Goal: Check status: Check status

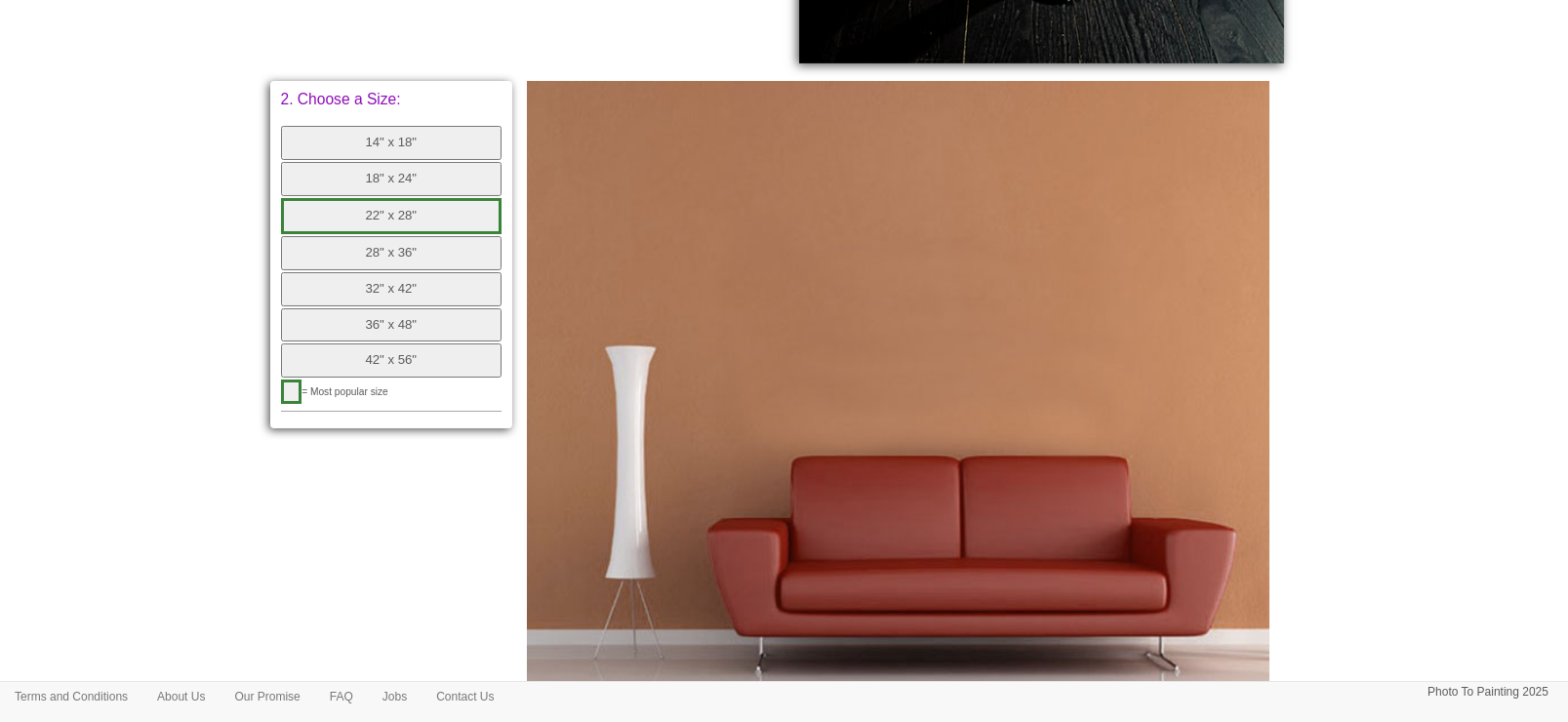
scroll to position [731, 0]
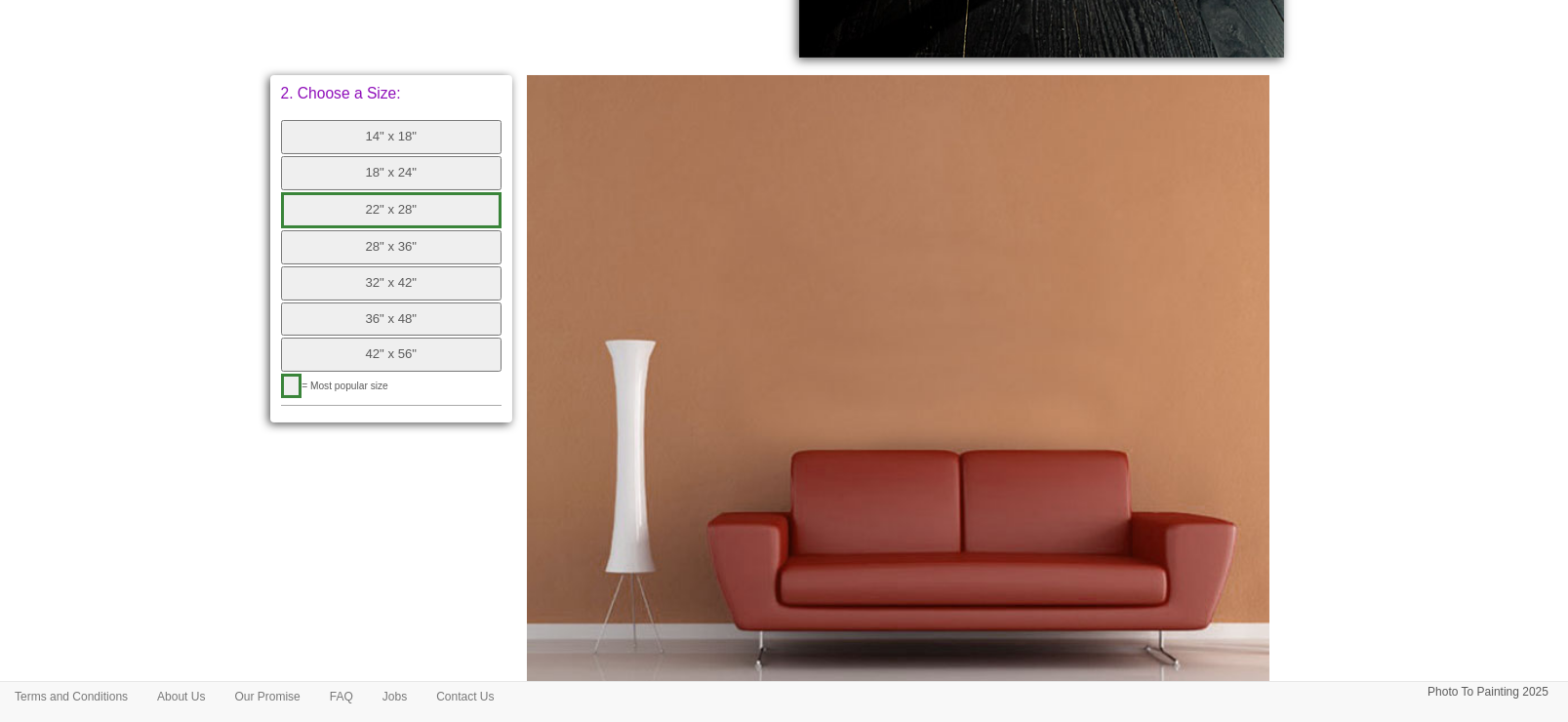
click at [447, 133] on button "14" x 18"" at bounding box center [392, 137] width 222 height 34
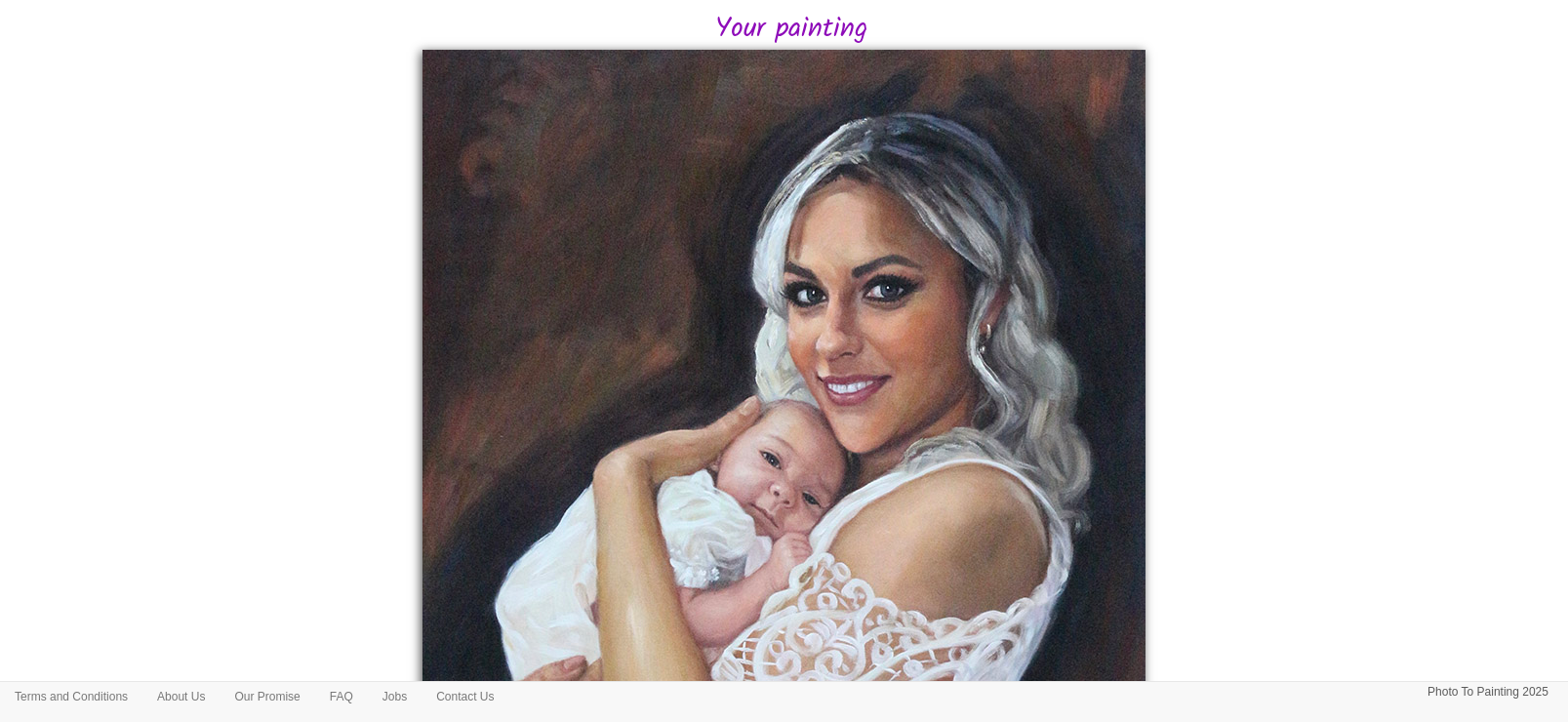
scroll to position [487, 0]
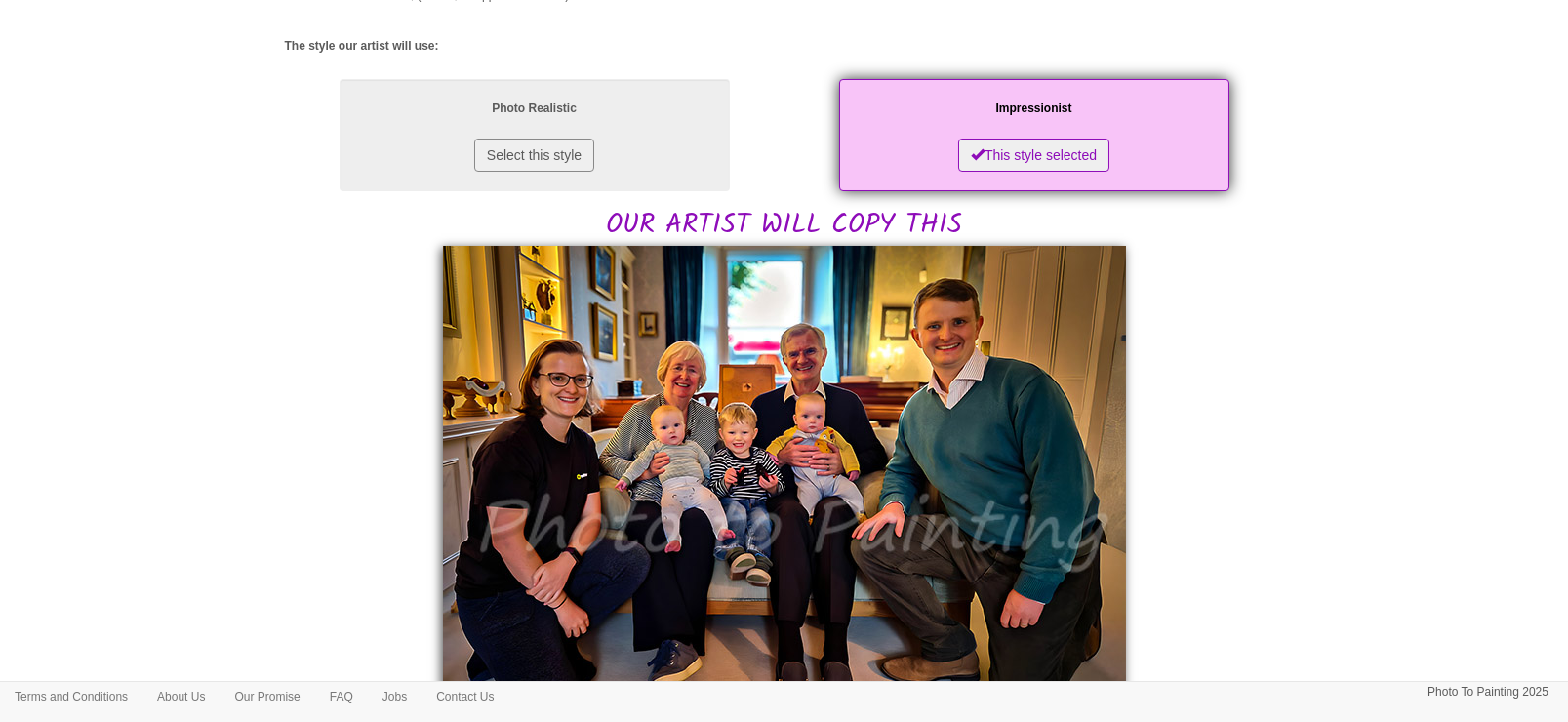
scroll to position [366, 0]
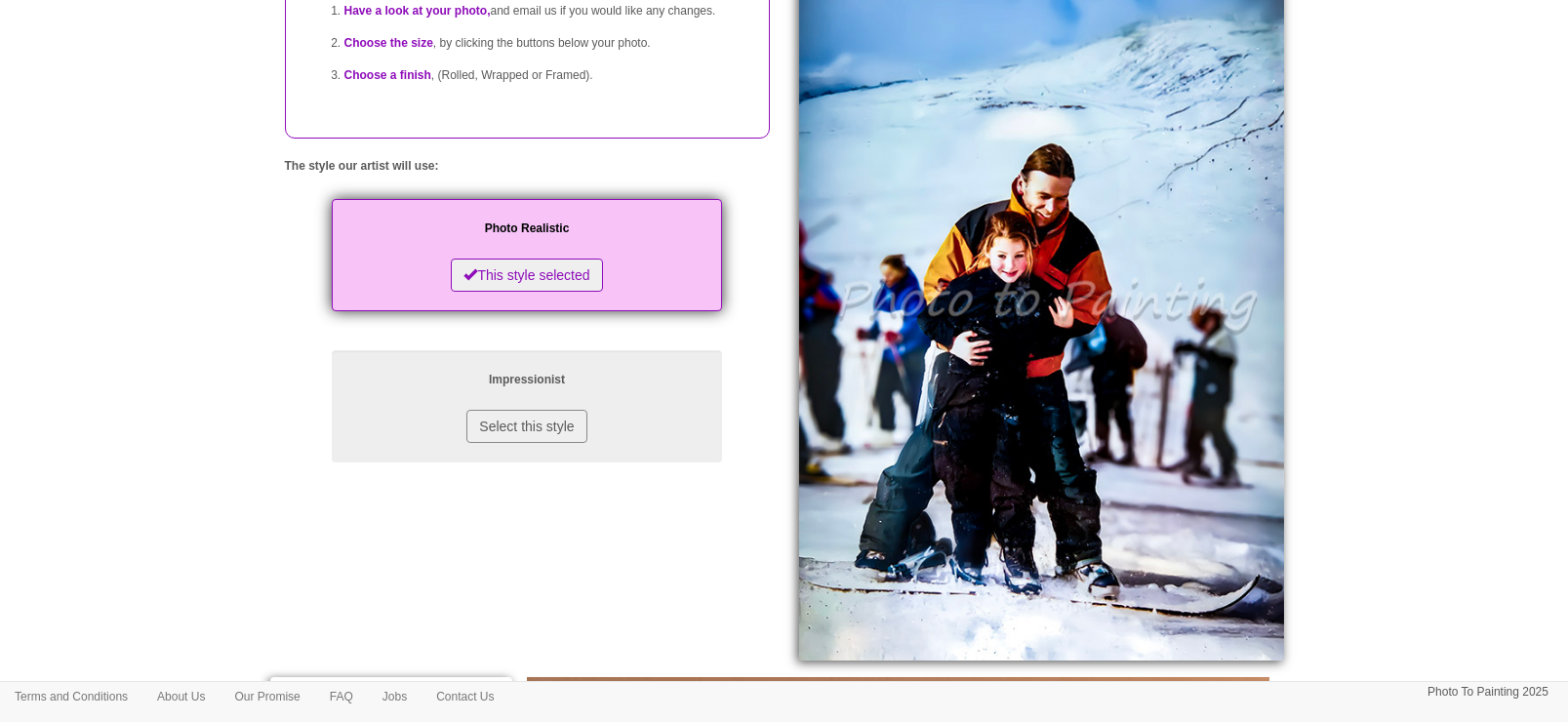
scroll to position [122, 0]
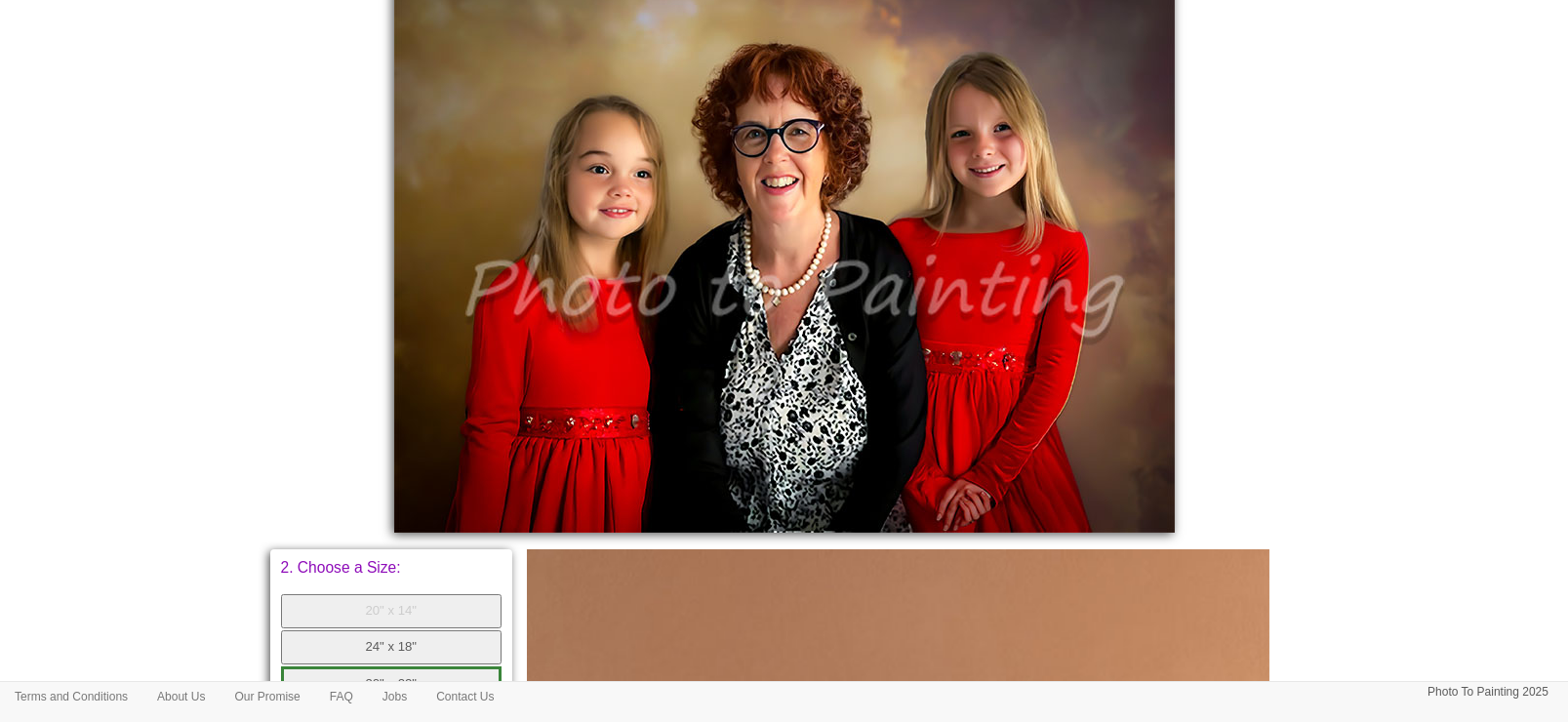
scroll to position [854, 0]
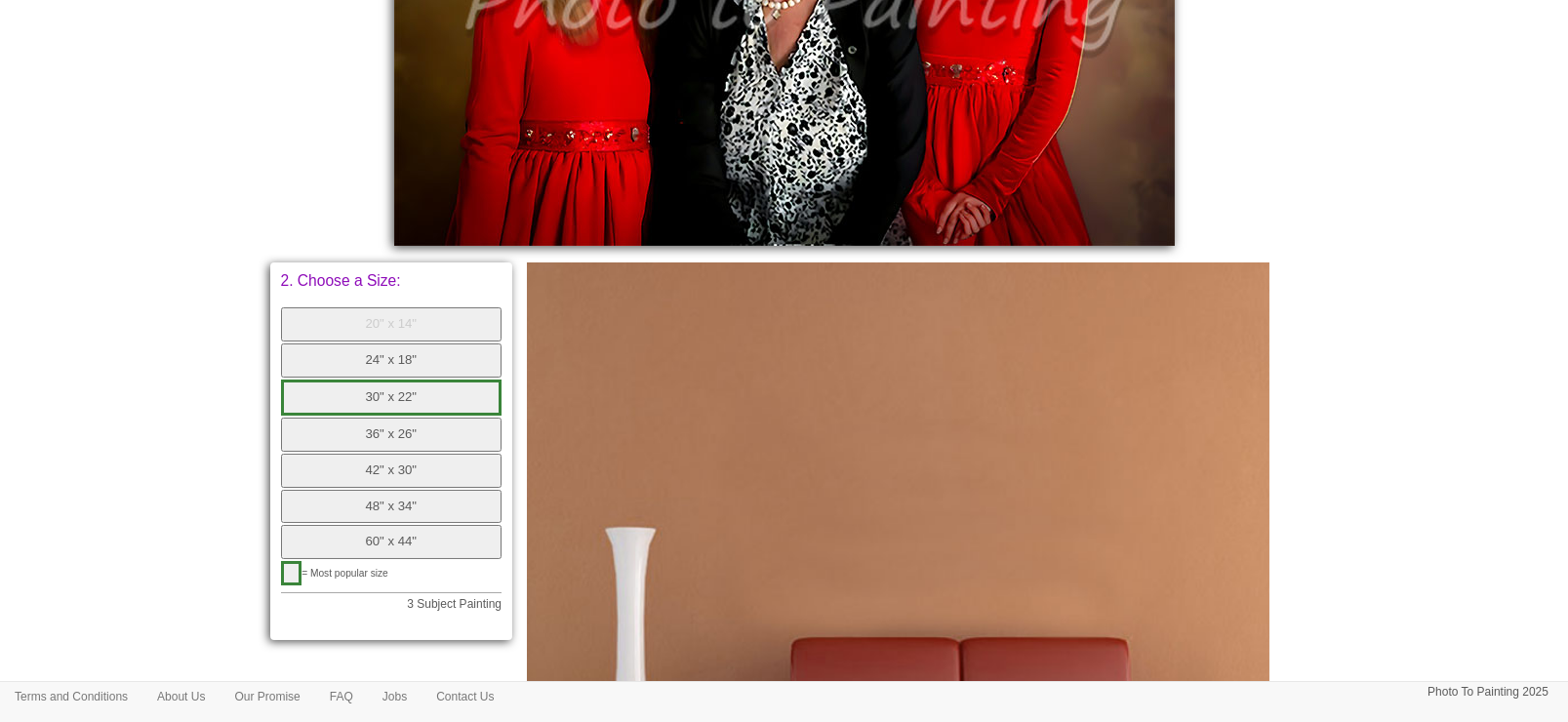
drag, startPoint x: 439, startPoint y: 335, endPoint x: 1010, endPoint y: 224, distance: 581.7
click at [439, 335] on button "20" x 14"" at bounding box center [392, 324] width 222 height 34
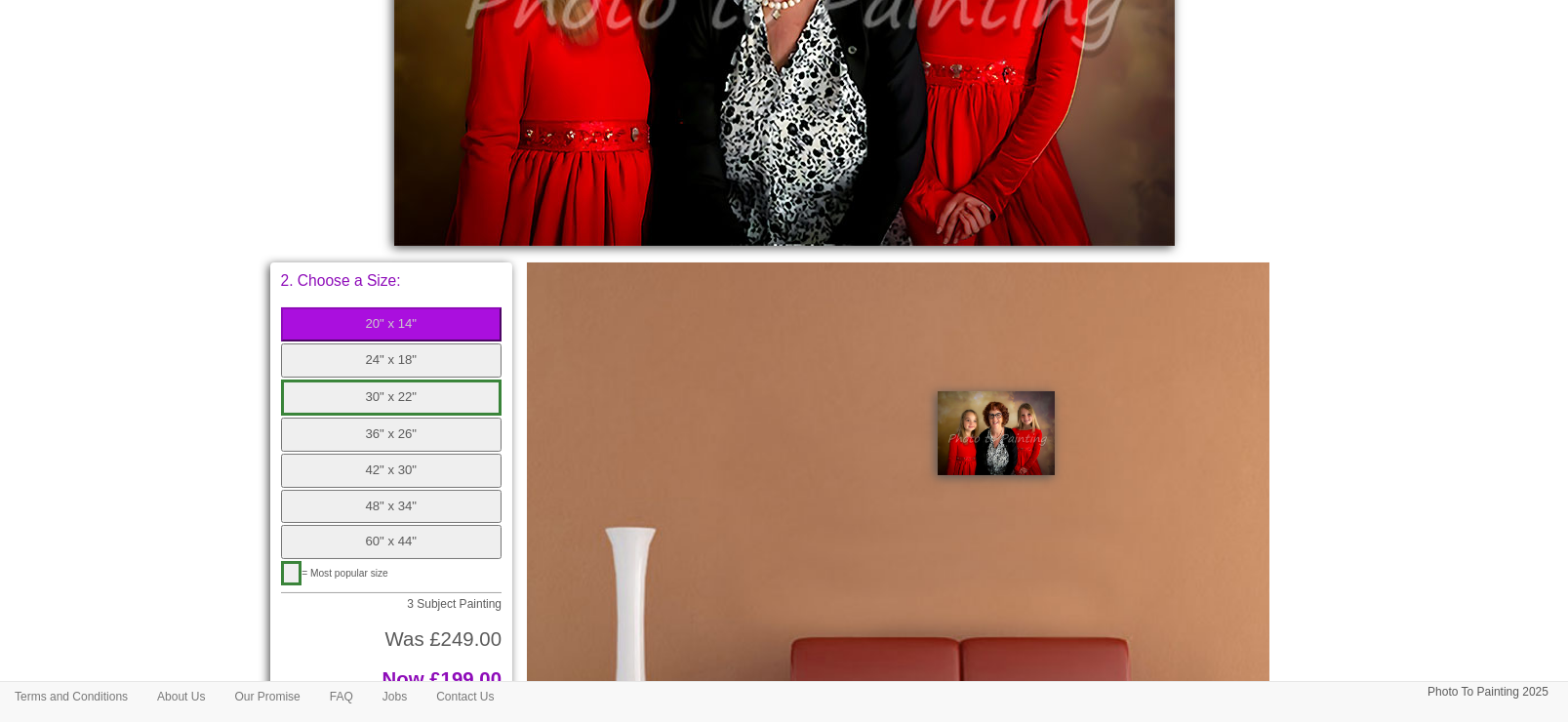
scroll to position [976, 0]
